Goal: Find specific page/section: Locate a particular part of the current website

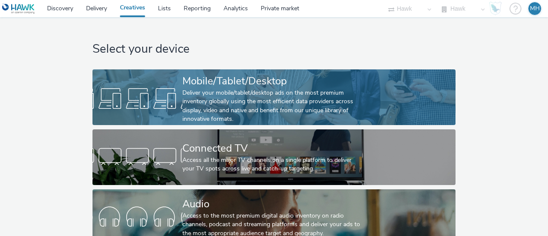
click at [232, 94] on div "Deliver your mobile/tablet/desktop ads on the most premium inventory globally u…" at bounding box center [272, 106] width 180 height 35
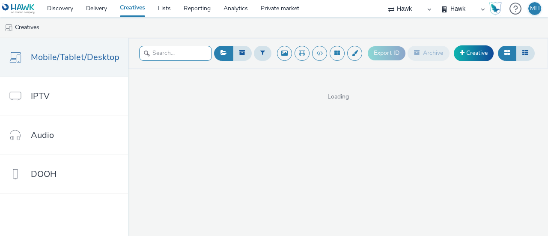
click at [152, 55] on input "text" at bounding box center [175, 53] width 73 height 15
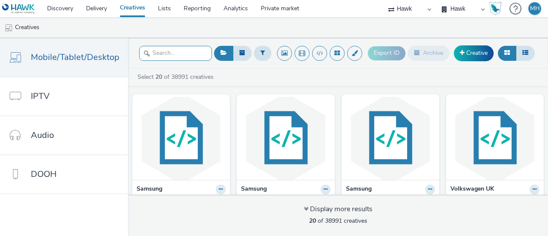
type input "і"
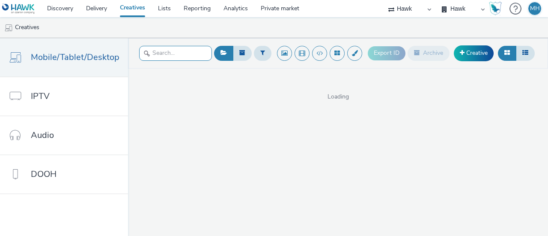
click at [152, 56] on input "text" at bounding box center [175, 53] width 73 height 15
type input "samsung"
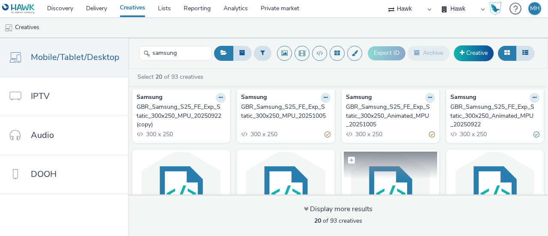
scroll to position [86, 0]
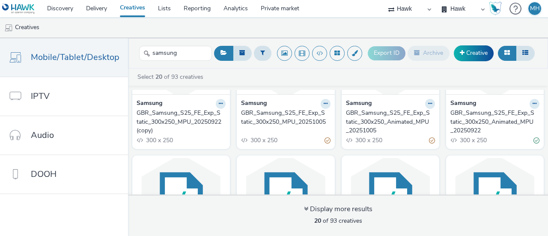
click at [280, 124] on div "GBR_Samsung_S25_FE_Exp_Static_300x250_MPU_20251005" at bounding box center [284, 118] width 86 height 18
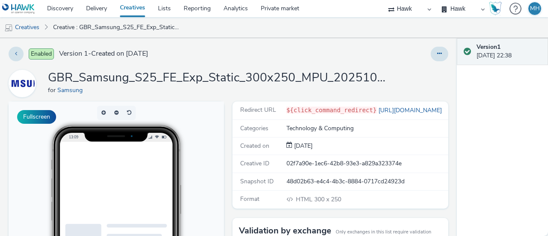
scroll to position [16, 0]
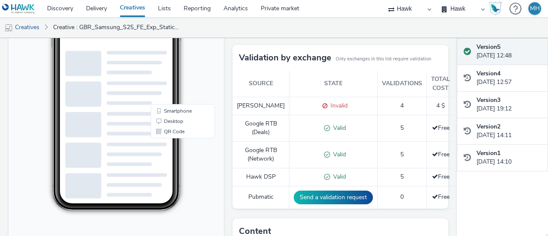
scroll to position [171, 0]
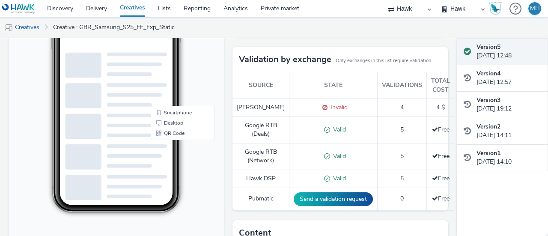
click at [319, 111] on span at bounding box center [323, 107] width 8 height 8
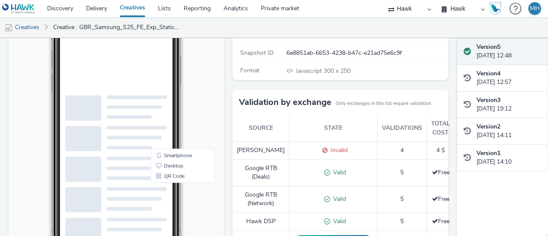
scroll to position [0, 0]
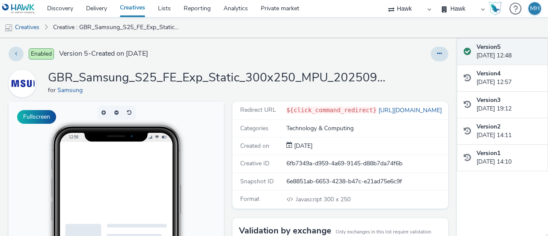
click at [101, 177] on ins at bounding box center [135, 193] width 128 height 107
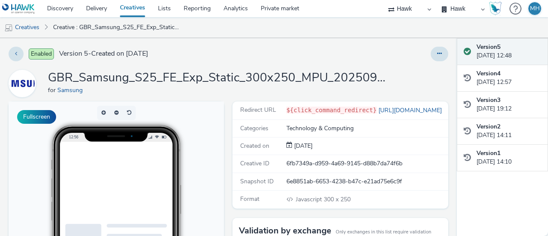
click at [107, 186] on ins at bounding box center [135, 193] width 128 height 107
drag, startPoint x: 197, startPoint y: 164, endPoint x: 220, endPoint y: 227, distance: 66.9
drag, startPoint x: 197, startPoint y: 219, endPoint x: 231, endPoint y: 232, distance: 35.9
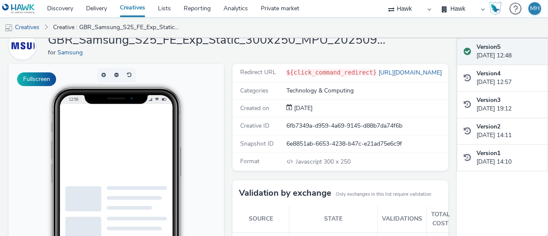
scroll to position [0, 0]
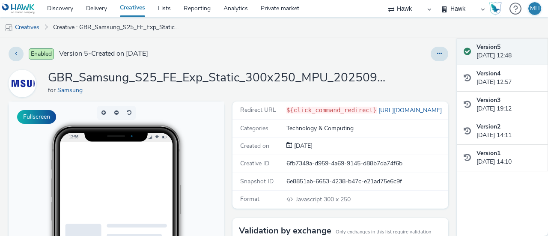
click at [131, 9] on link "Creatives" at bounding box center [132, 8] width 38 height 17
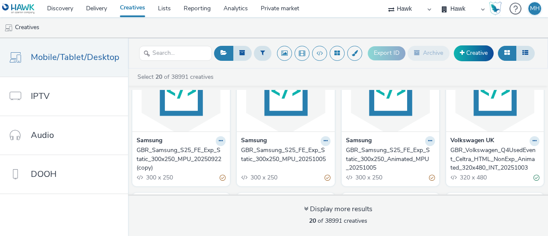
scroll to position [53, 0]
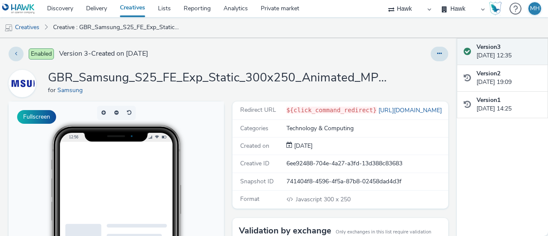
click at [158, 170] on ins at bounding box center [135, 195] width 128 height 107
click at [169, 180] on ins at bounding box center [135, 195] width 128 height 107
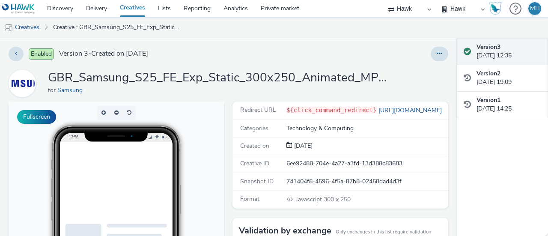
click at [169, 180] on ins at bounding box center [135, 195] width 128 height 107
click at [135, 216] on ins at bounding box center [135, 195] width 128 height 107
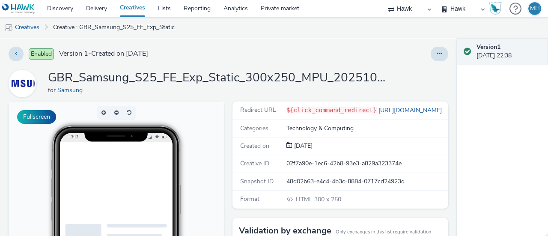
click at [366, 57] on div at bounding box center [360, 54] width 176 height 15
click at [148, 235] on ins at bounding box center [135, 195] width 128 height 107
click at [177, 185] on ins at bounding box center [135, 193] width 128 height 107
